Goal: Book appointment/travel/reservation

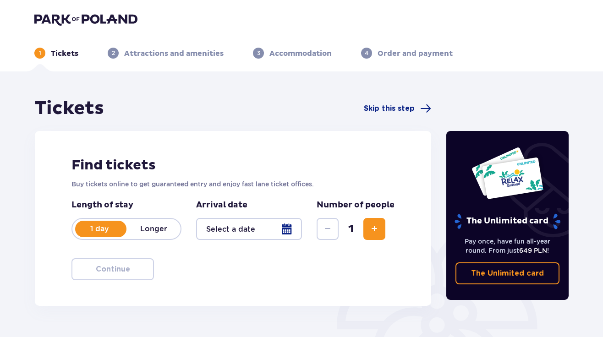
click at [103, 228] on p "1 day" at bounding box center [99, 229] width 54 height 10
click at [99, 230] on p "1 day" at bounding box center [99, 229] width 54 height 10
click at [375, 234] on span "Increase" at bounding box center [374, 229] width 11 height 11
click at [291, 232] on div at bounding box center [249, 229] width 106 height 22
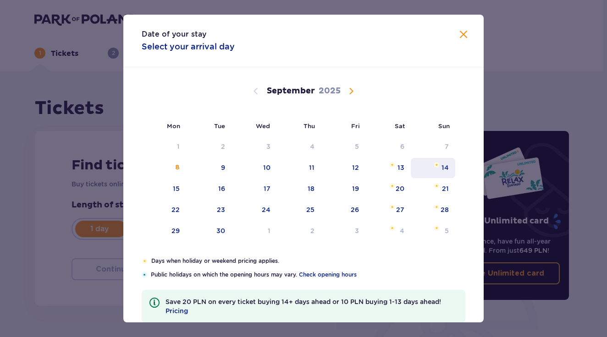
click at [435, 167] on img "Sunday, September 14, 2025" at bounding box center [436, 164] width 6 height 5
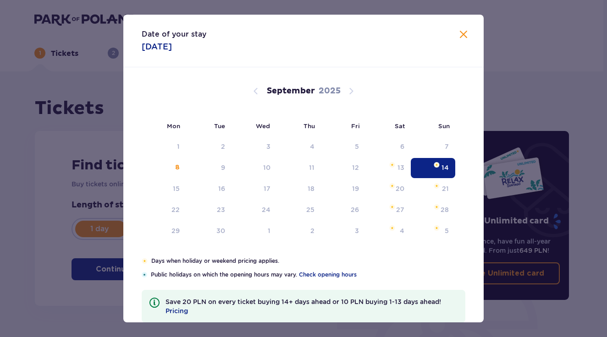
type input "[DATE]"
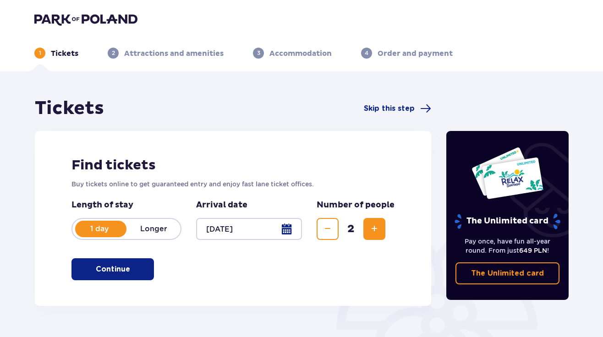
click at [106, 271] on p "Continue" at bounding box center [113, 269] width 34 height 10
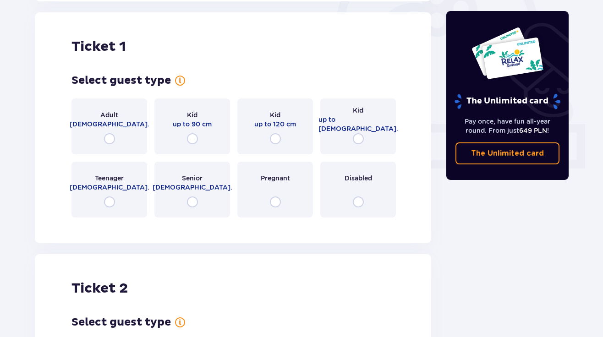
scroll to position [306, 0]
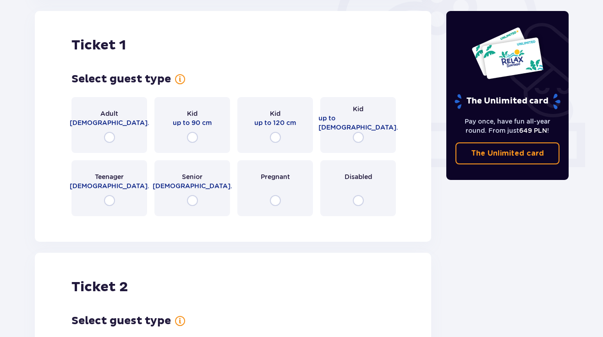
click at [111, 136] on input "radio" at bounding box center [109, 137] width 11 height 11
radio input "true"
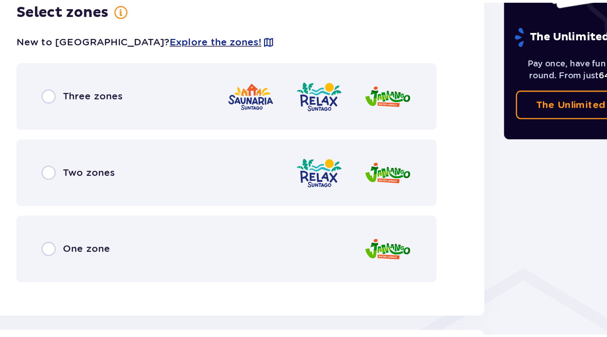
scroll to position [520, 0]
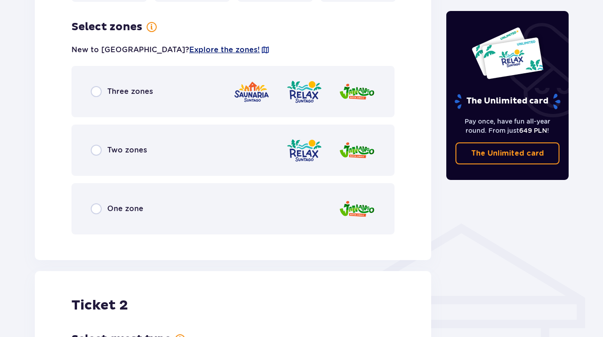
click at [194, 49] on span "Explore the zones!" at bounding box center [224, 50] width 71 height 10
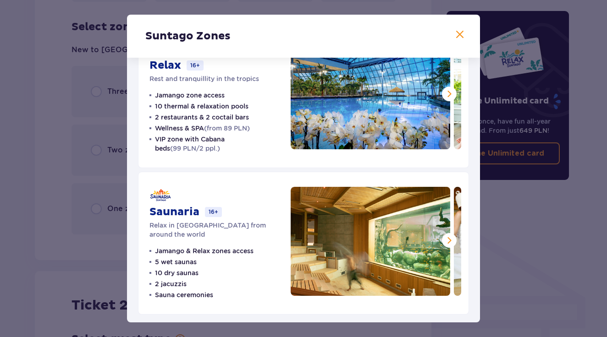
scroll to position [190, 0]
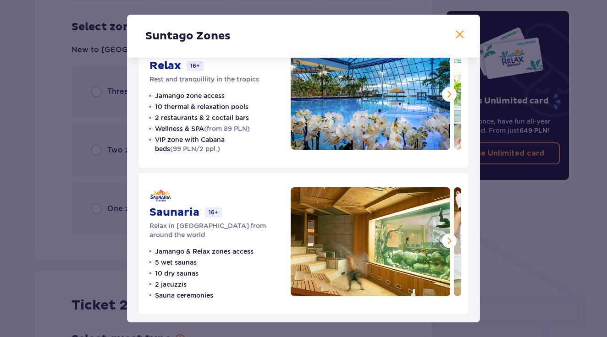
click at [447, 239] on span at bounding box center [448, 240] width 11 height 11
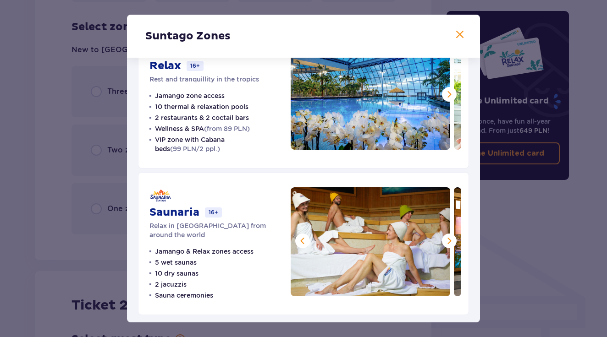
click at [447, 239] on span at bounding box center [448, 240] width 11 height 11
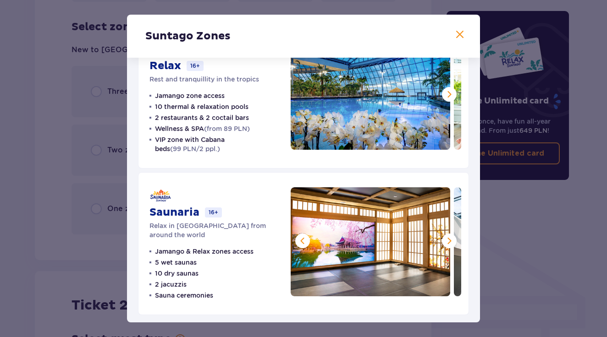
click at [443, 239] on span at bounding box center [448, 240] width 11 height 11
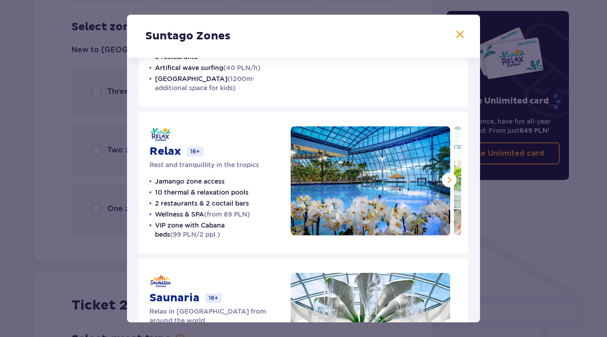
scroll to position [102, 0]
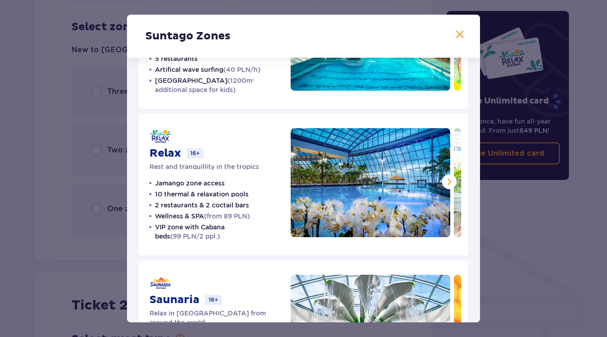
click at [444, 178] on span at bounding box center [448, 181] width 11 height 11
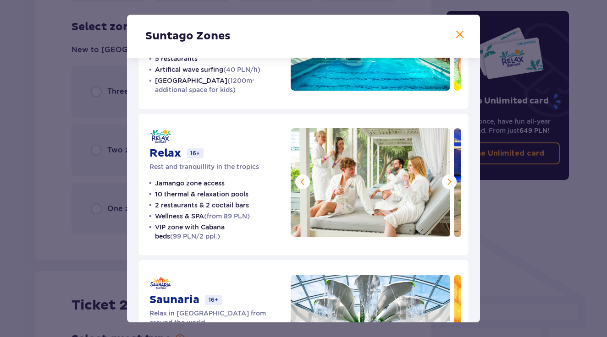
click at [444, 179] on span at bounding box center [448, 181] width 11 height 11
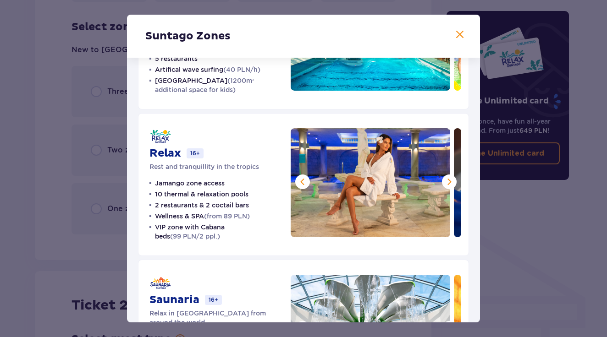
click at [444, 179] on span at bounding box center [448, 181] width 11 height 11
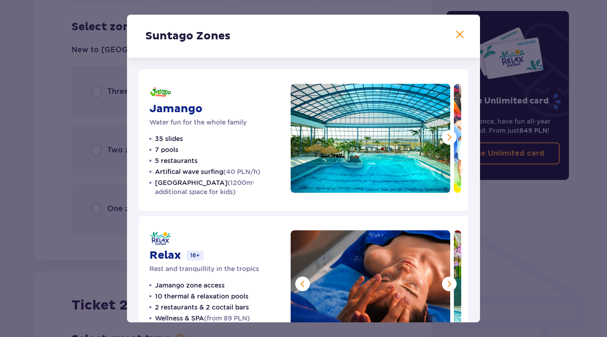
scroll to position [0, 0]
click at [459, 32] on span at bounding box center [459, 34] width 11 height 11
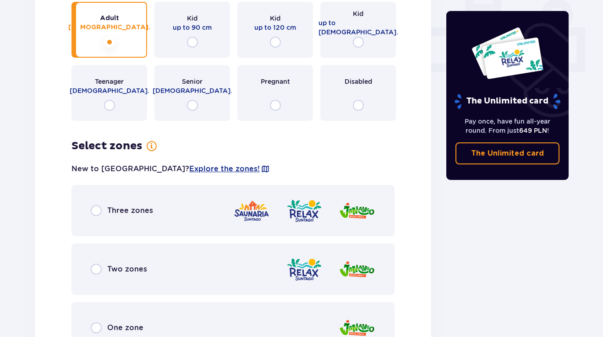
scroll to position [408, 0]
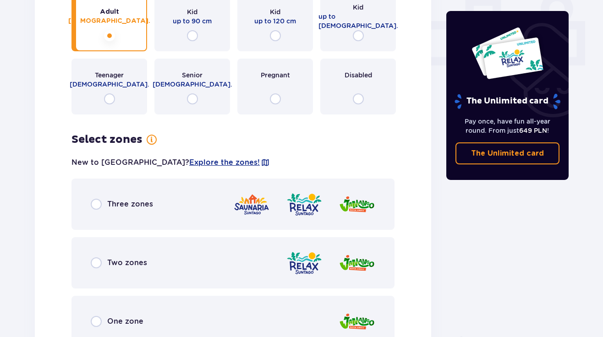
click at [143, 210] on div "Three zones" at bounding box center [232, 204] width 323 height 51
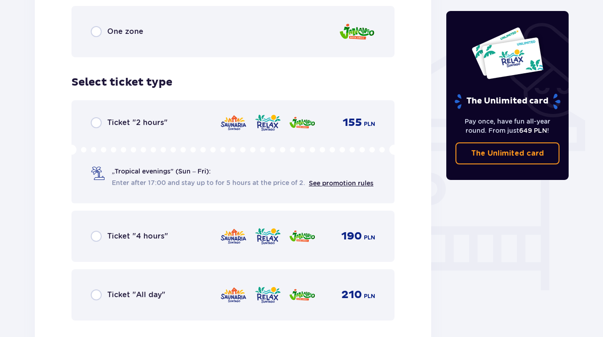
scroll to position [697, 0]
